Goal: Task Accomplishment & Management: Manage account settings

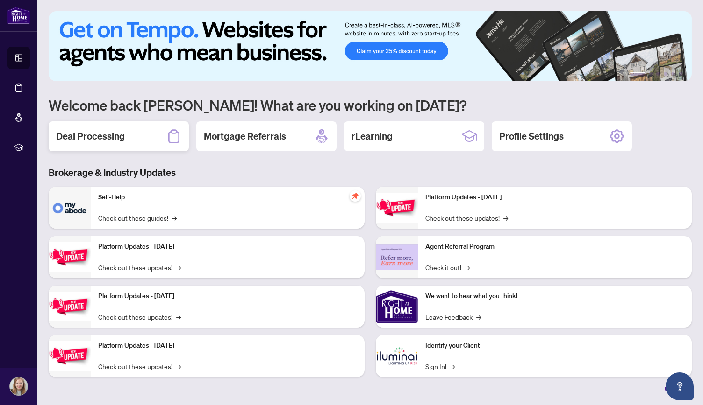
click at [152, 142] on div "Deal Processing" at bounding box center [119, 136] width 140 height 30
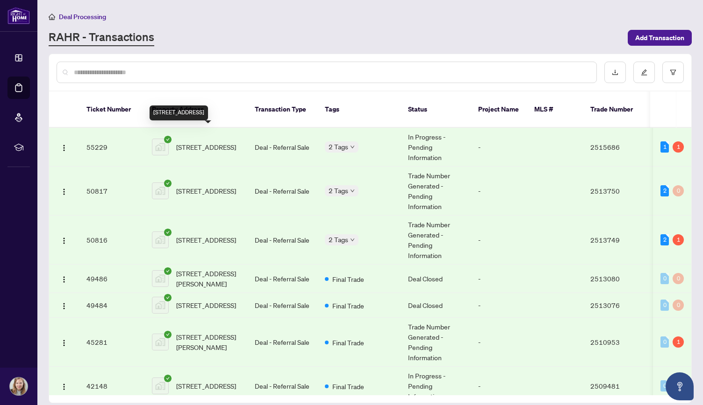
click at [205, 142] on span "[STREET_ADDRESS]" at bounding box center [206, 147] width 60 height 10
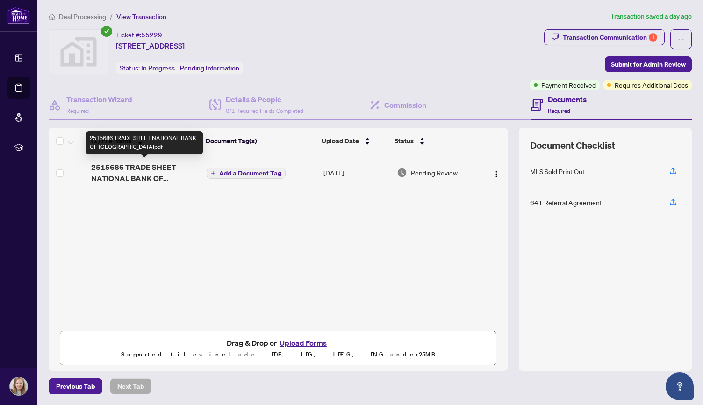
click at [135, 170] on span "2515686 TRADE SHEET NATIONAL BANK OF [GEOGRAPHIC_DATA]pdf" at bounding box center [145, 173] width 108 height 22
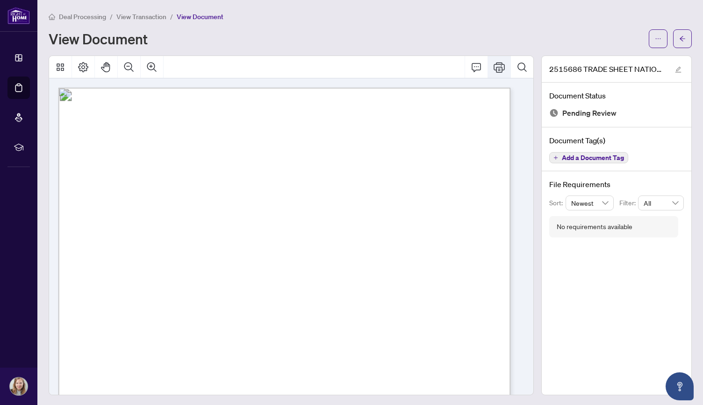
click at [493, 65] on icon "Print" at bounding box center [498, 67] width 11 height 11
click at [154, 14] on span "View Transaction" at bounding box center [141, 17] width 50 height 8
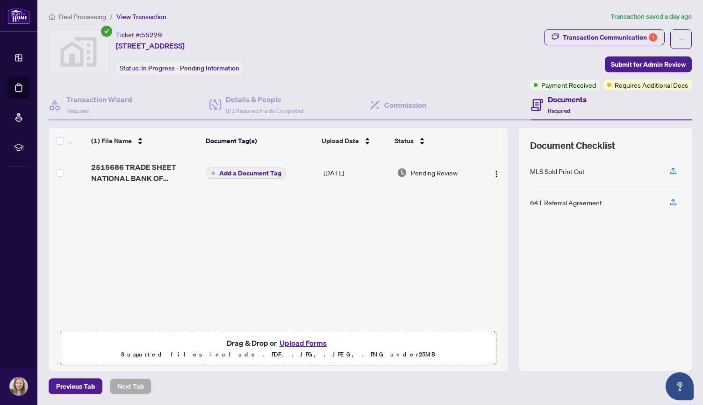
click at [309, 345] on button "Upload Forms" at bounding box center [303, 343] width 53 height 12
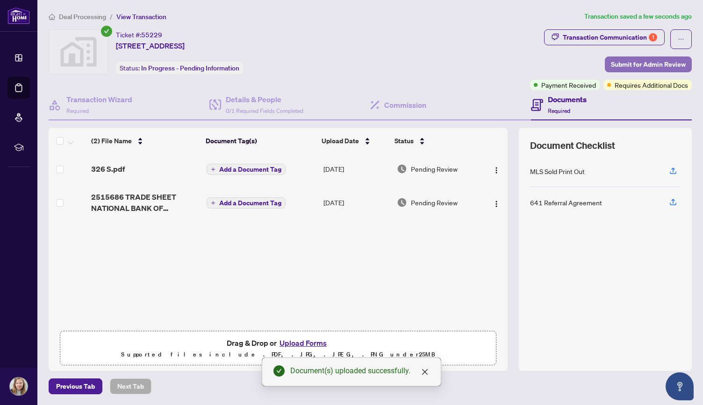
click at [655, 62] on span "Submit for Admin Review" at bounding box center [648, 64] width 75 height 15
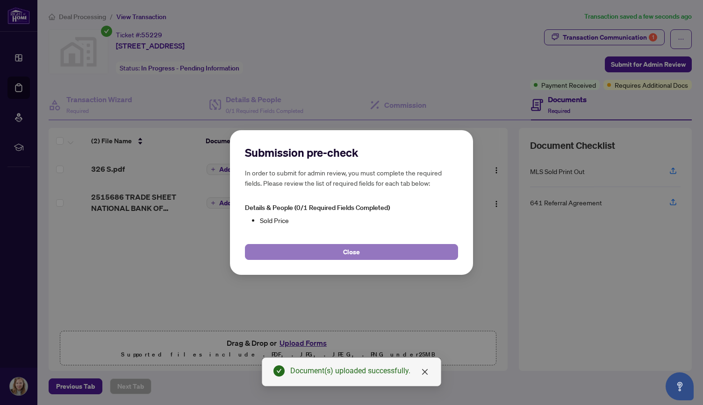
click at [346, 256] on span "Close" at bounding box center [351, 252] width 17 height 15
